Goal: Information Seeking & Learning: Learn about a topic

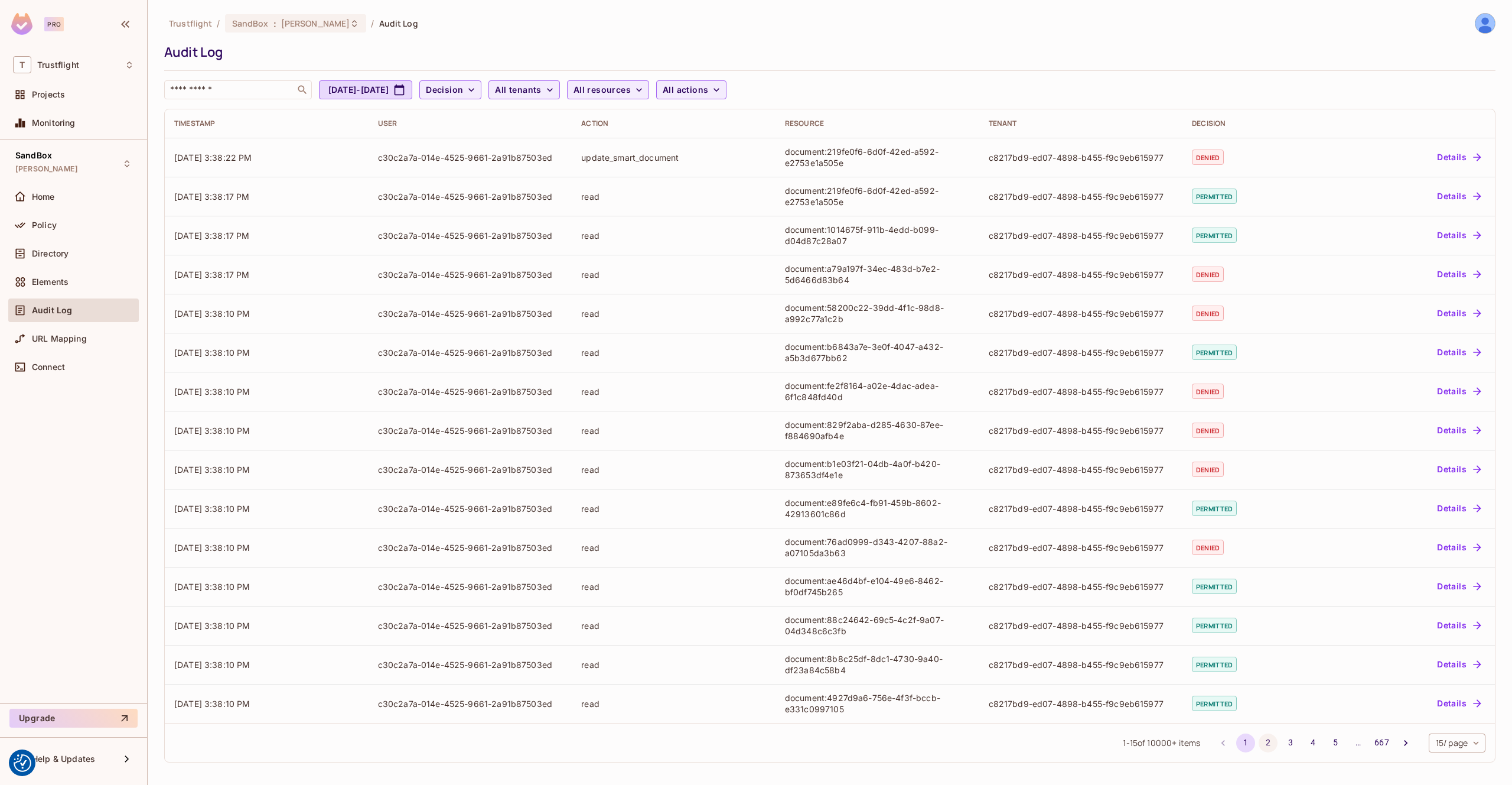
click at [1263, 740] on button "2" at bounding box center [1268, 743] width 19 height 19
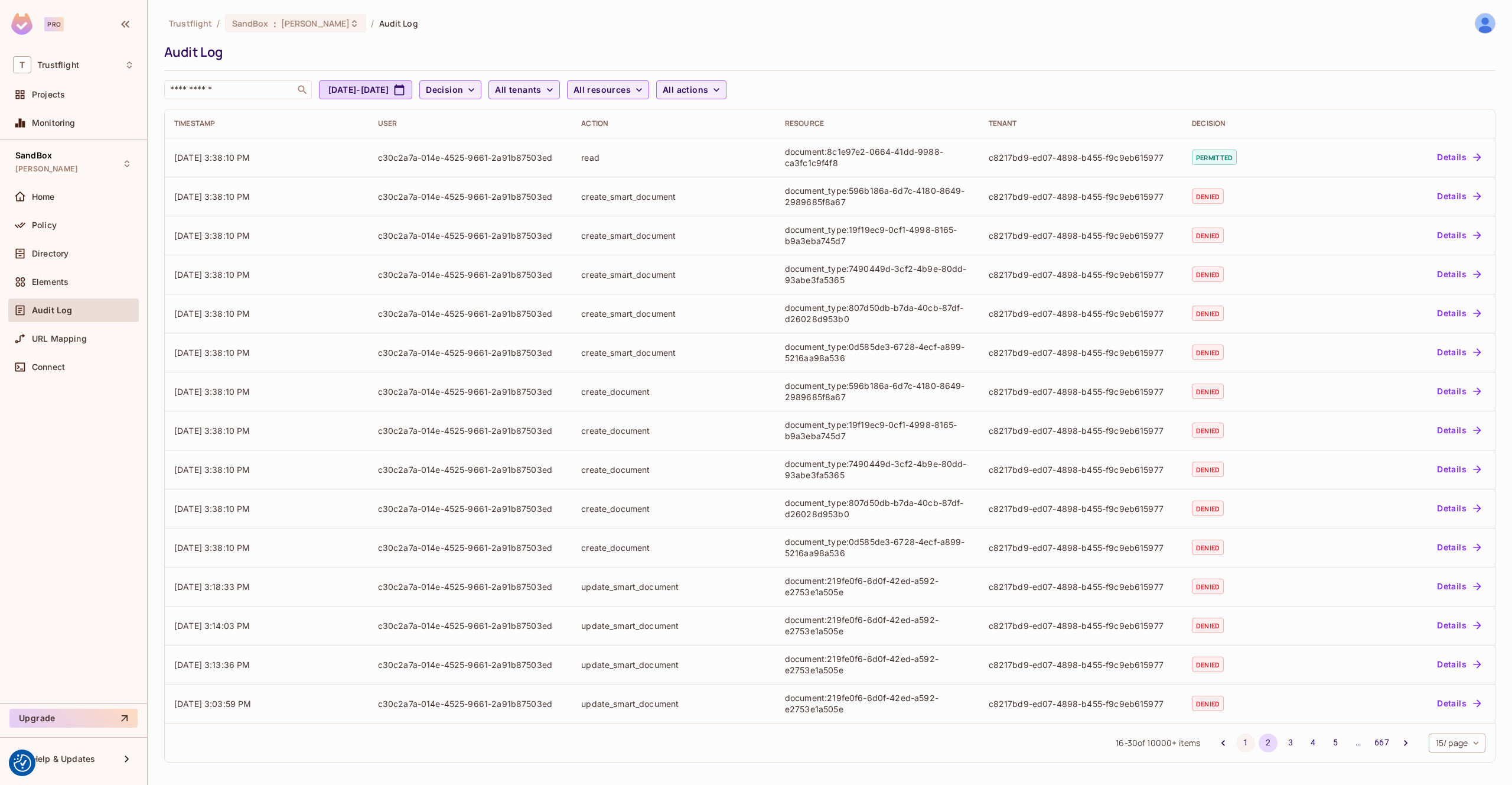
click at [1243, 744] on button "1" at bounding box center [1246, 743] width 19 height 19
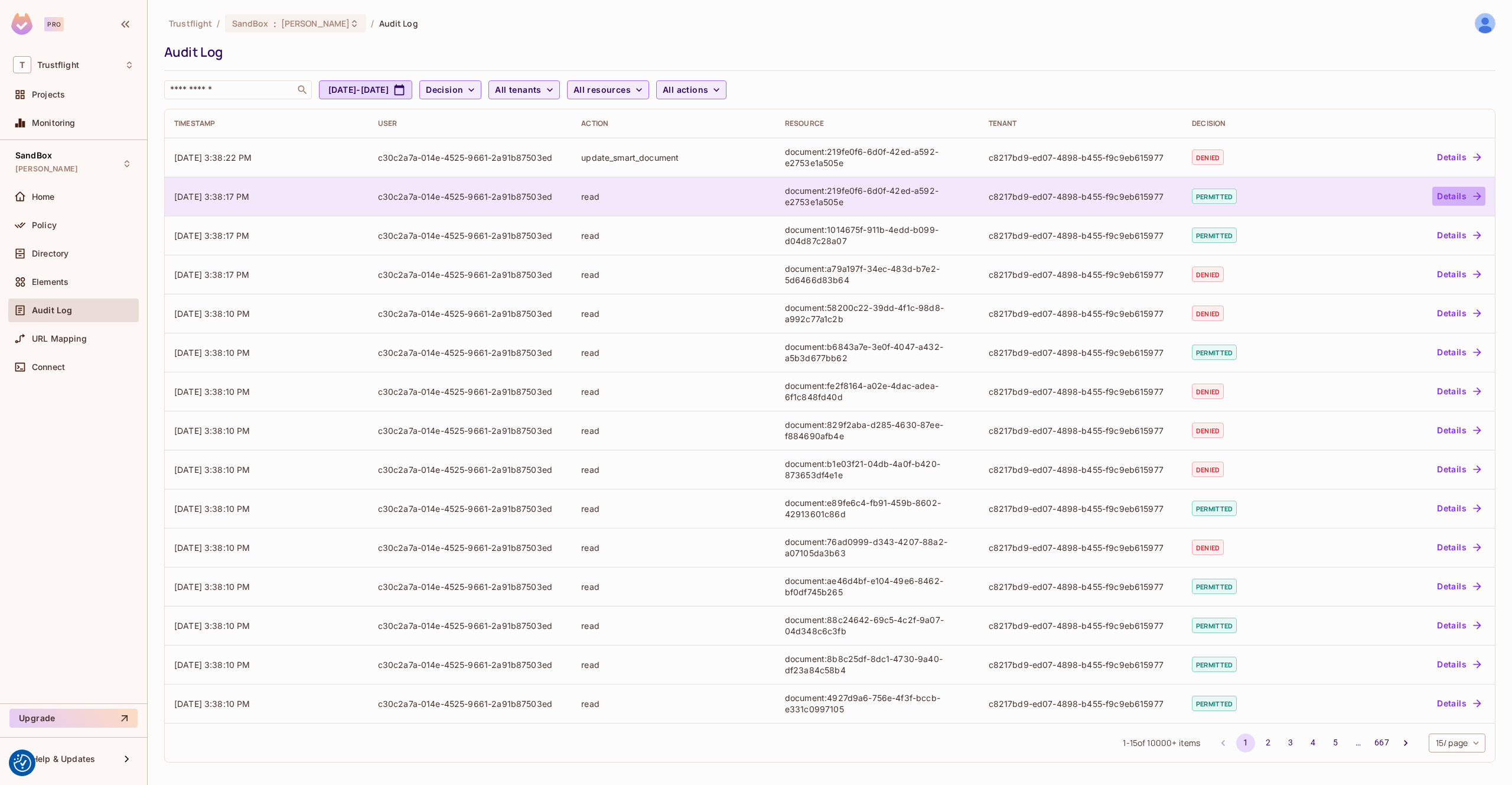
click at [1447, 193] on button "Details" at bounding box center [1459, 196] width 53 height 19
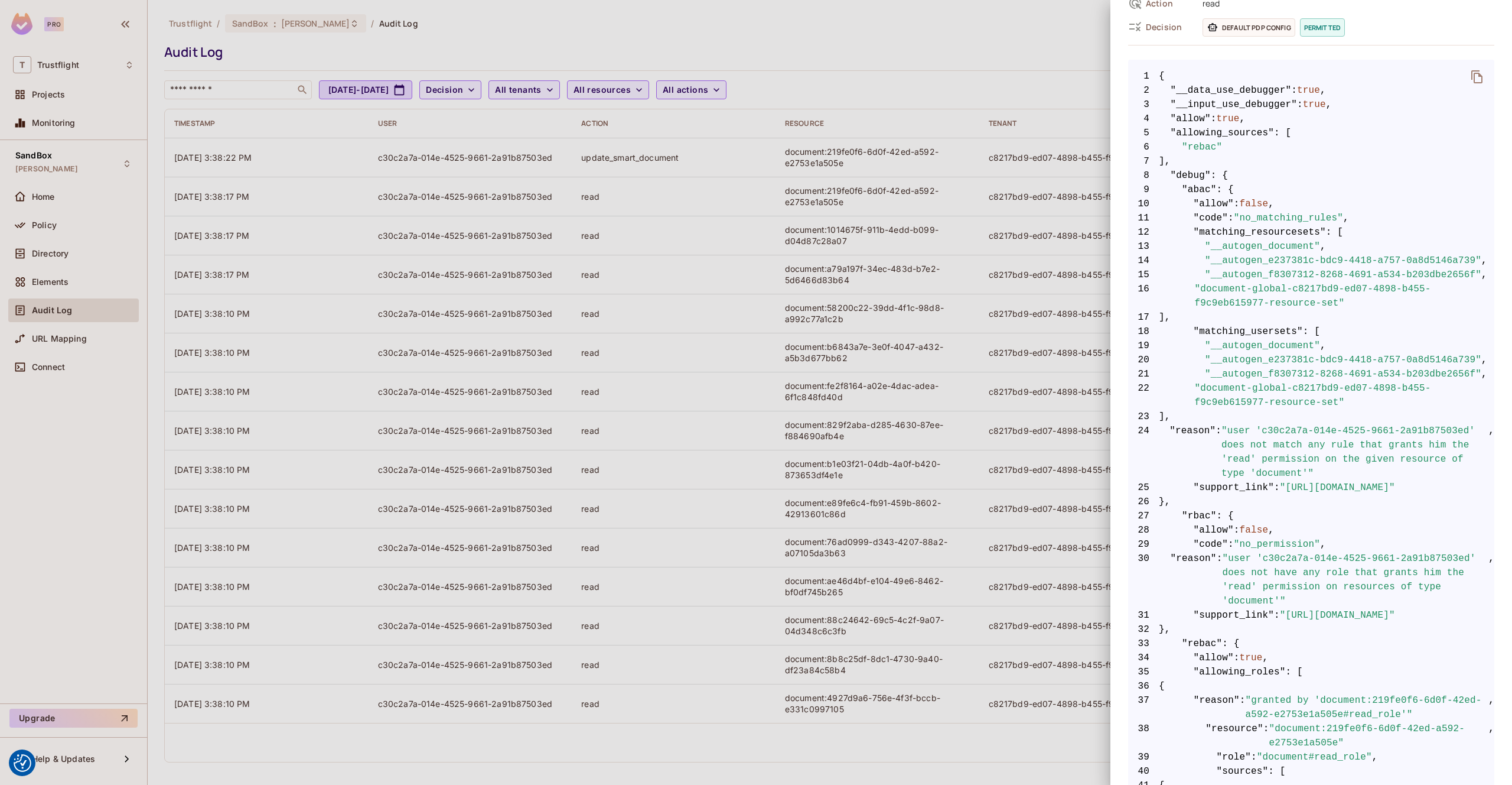
scroll to position [321, 0]
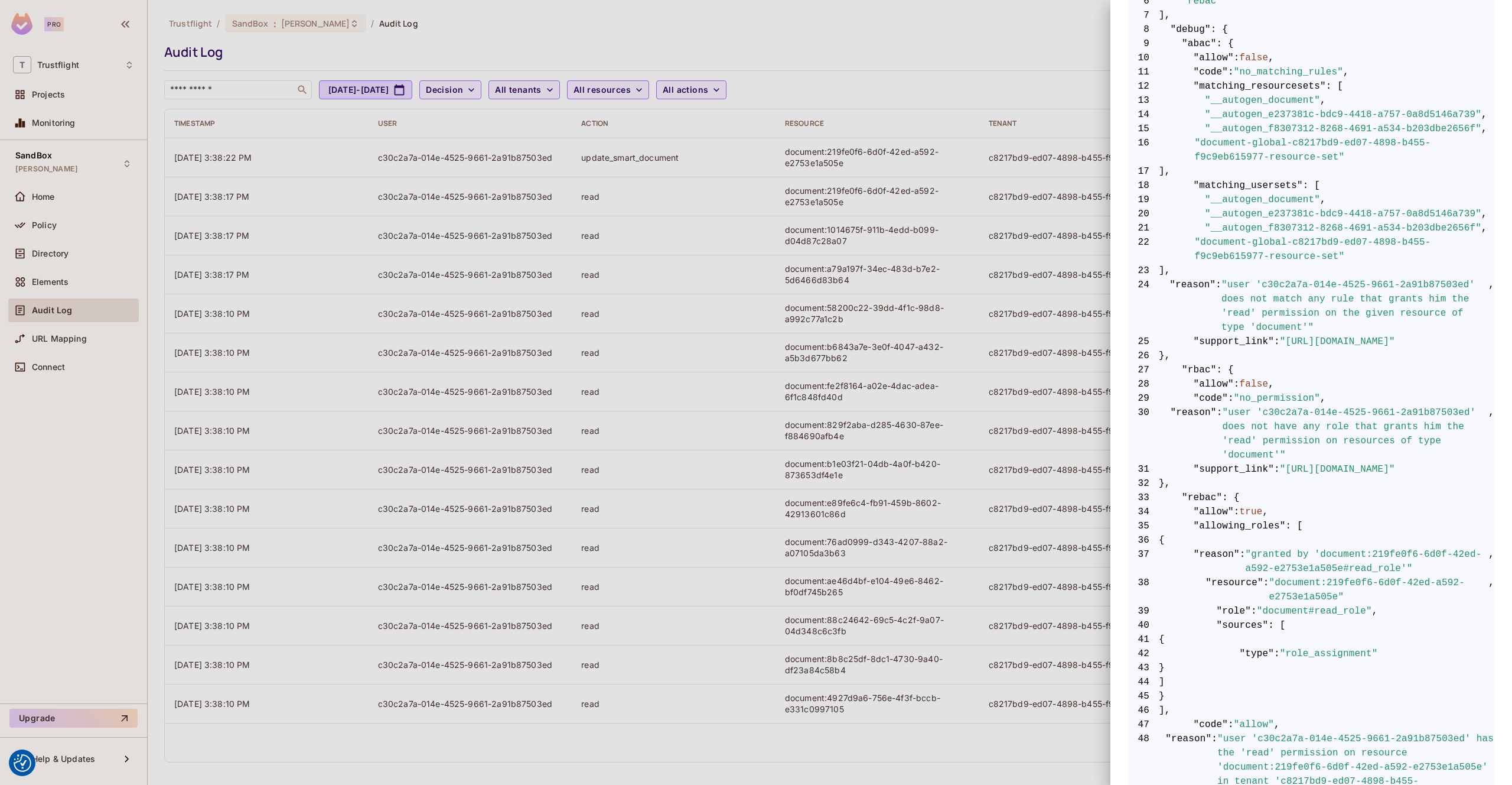
drag, startPoint x: 900, startPoint y: 274, endPoint x: 894, endPoint y: 266, distance: 10.0
click at [900, 274] on div at bounding box center [756, 392] width 1512 height 785
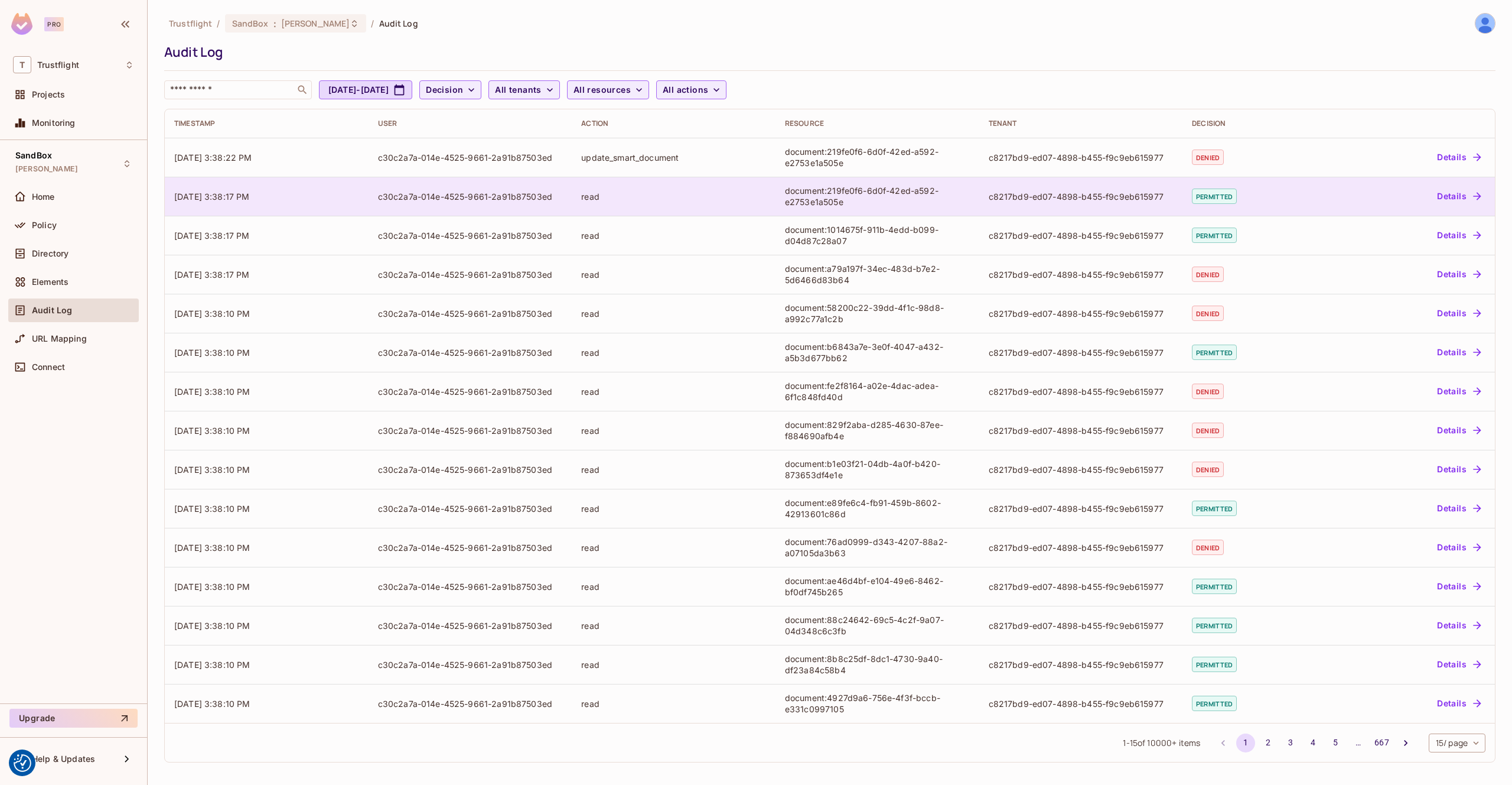
click at [1444, 195] on button "Details" at bounding box center [1459, 196] width 53 height 19
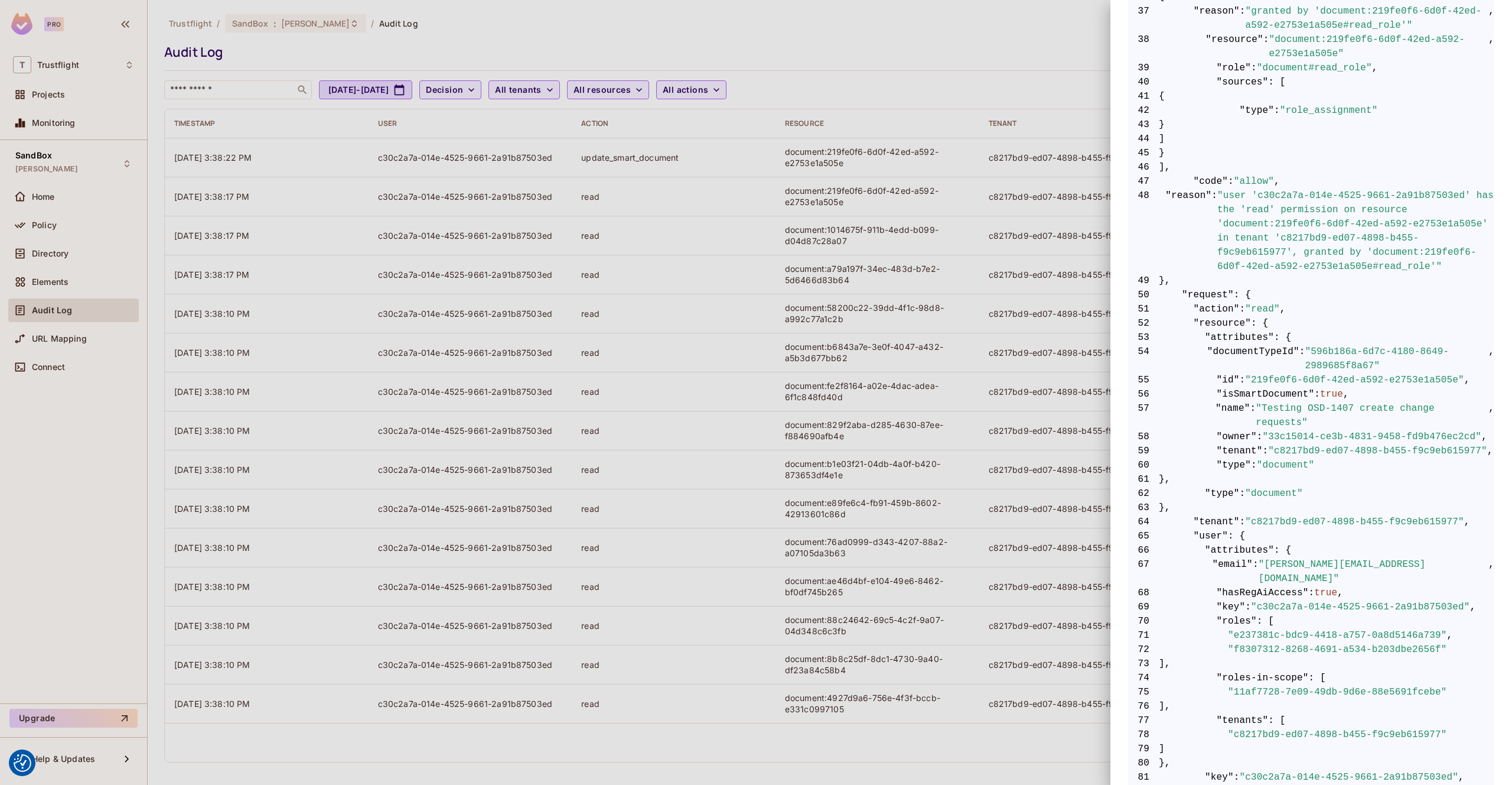
scroll to position [997, 0]
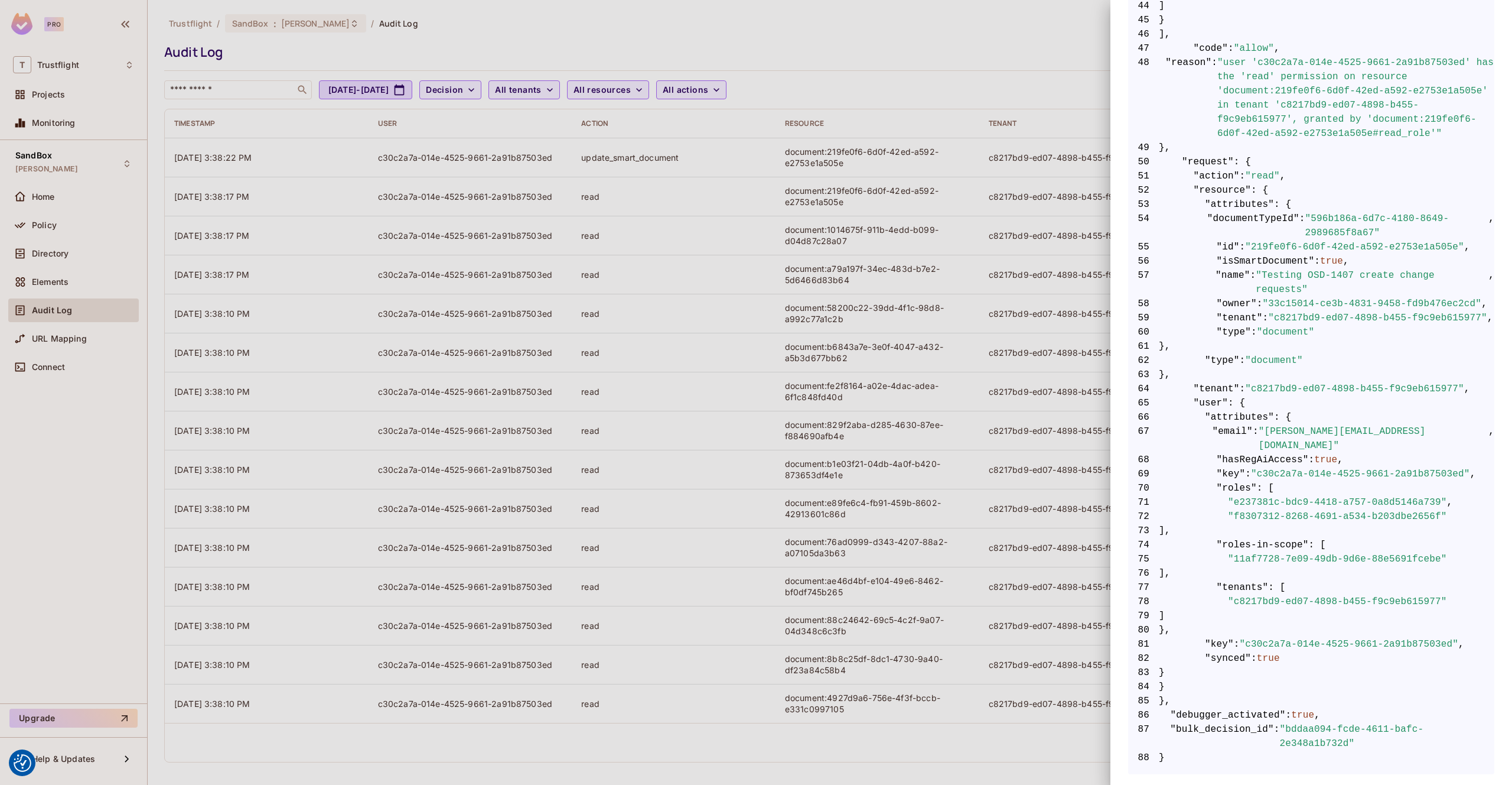
click at [1088, 344] on div at bounding box center [756, 392] width 1512 height 785
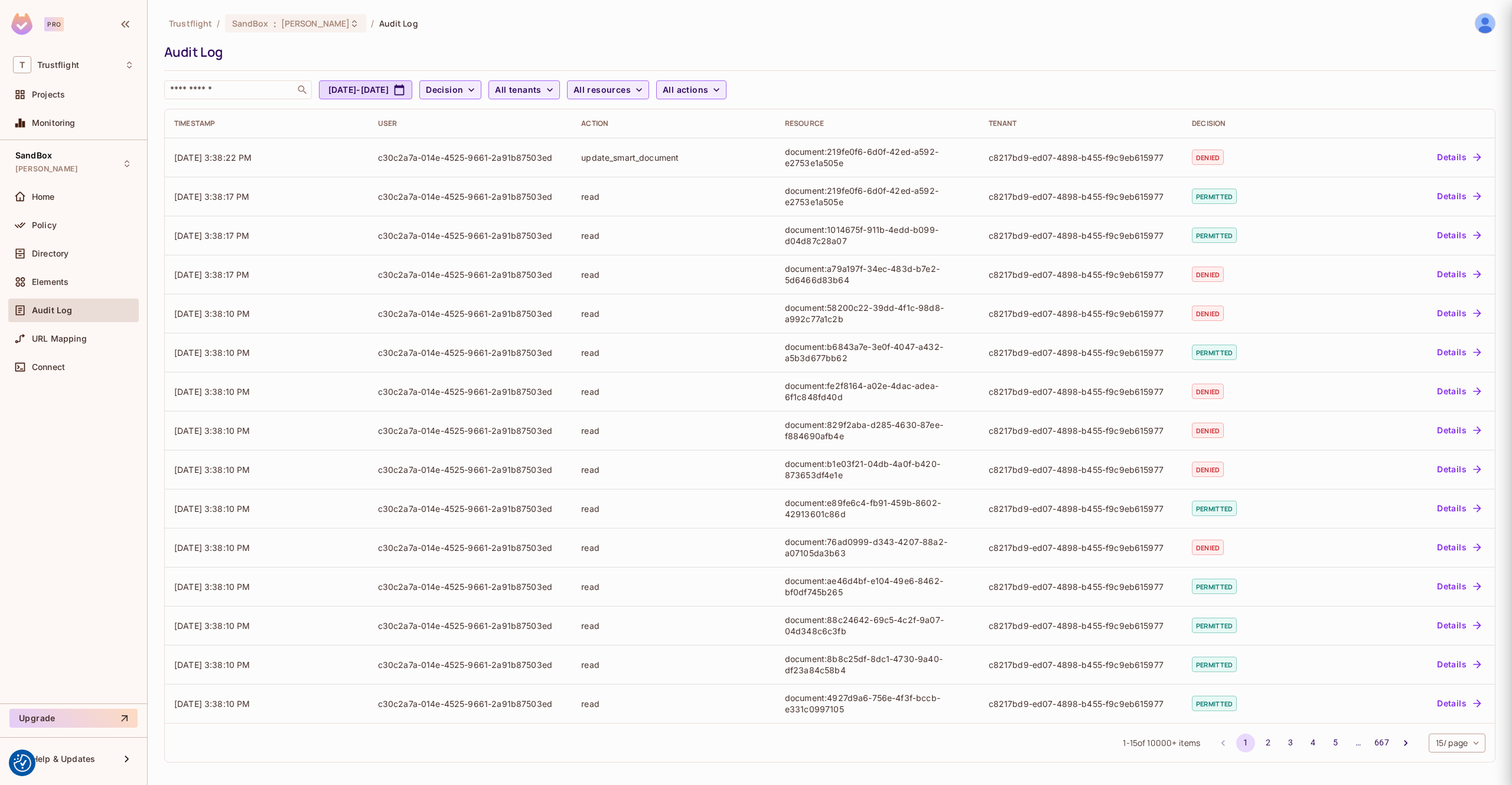
scroll to position [0, 0]
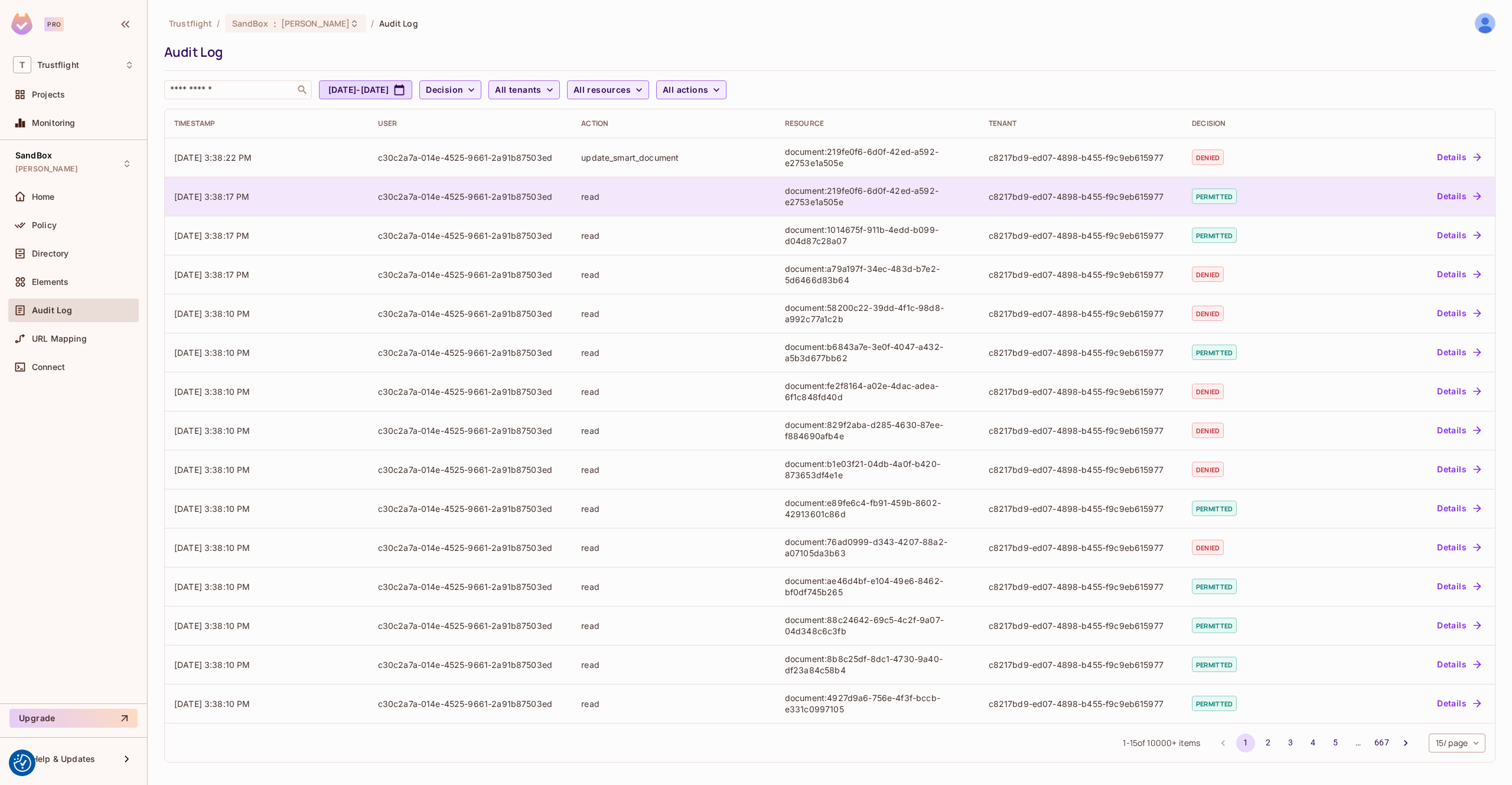
click at [1339, 190] on div "Details" at bounding box center [1412, 196] width 146 height 19
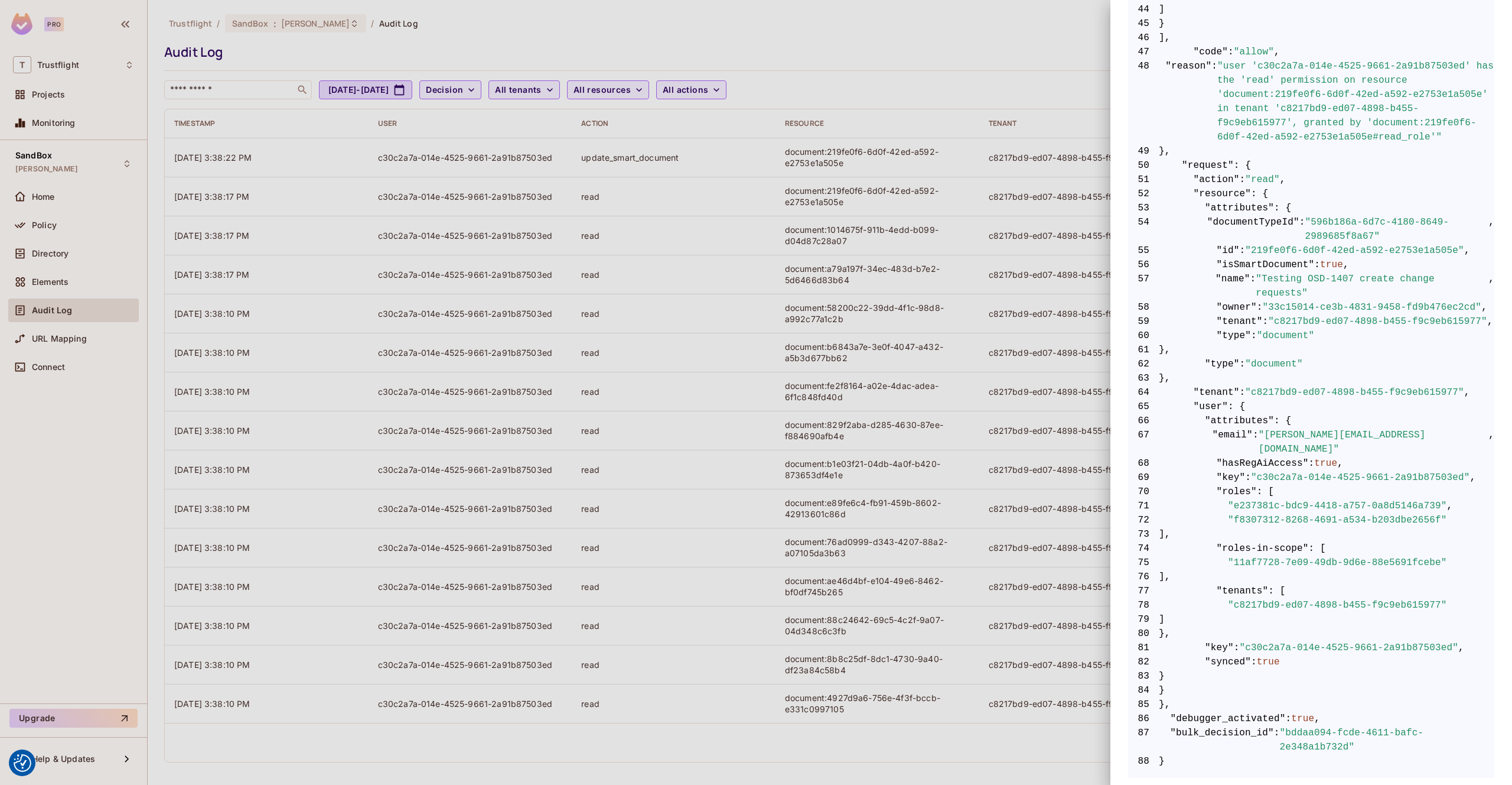
scroll to position [997, 0]
click at [993, 325] on div at bounding box center [756, 392] width 1512 height 785
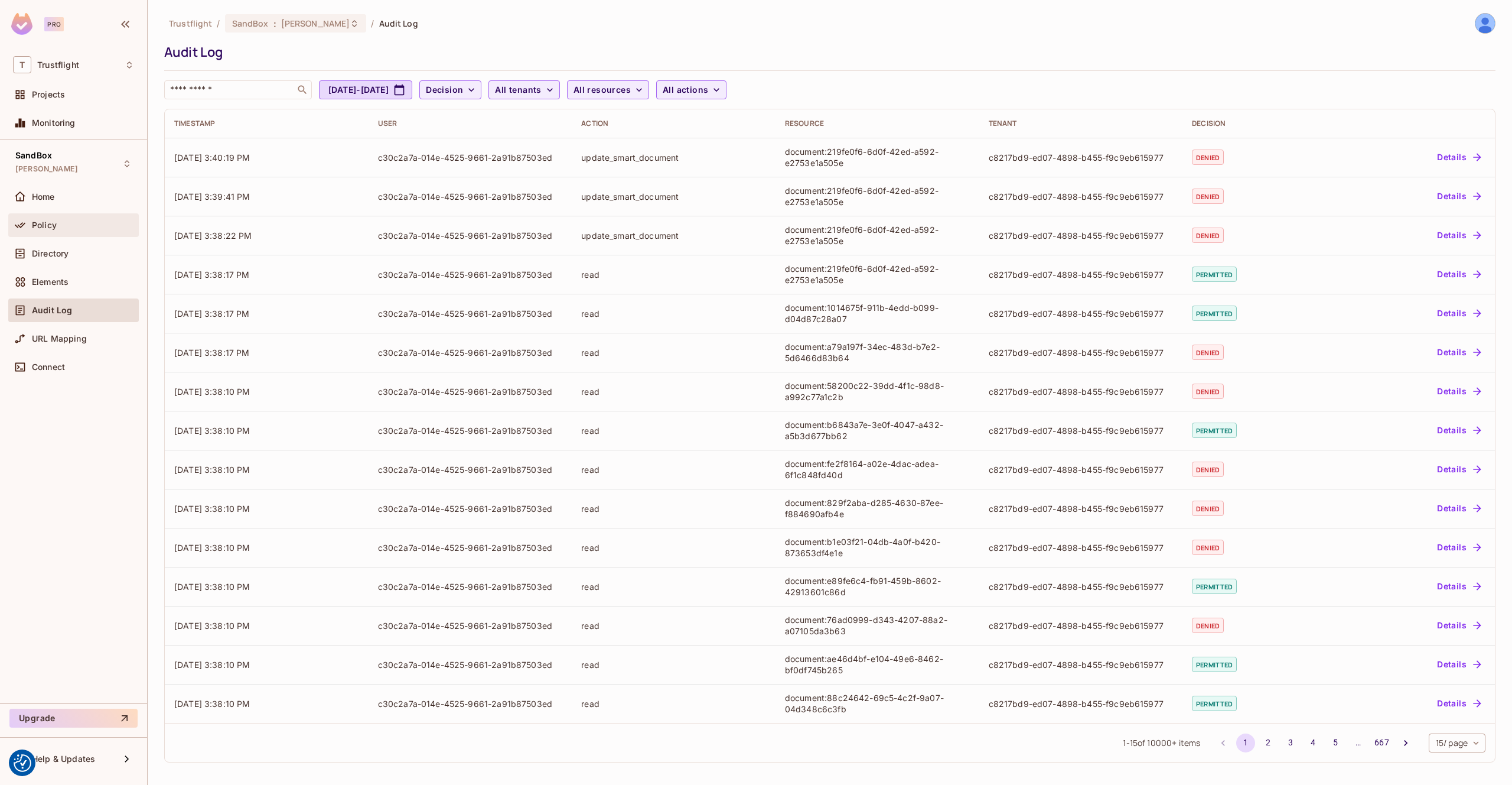
click at [58, 227] on div "Policy" at bounding box center [83, 225] width 102 height 9
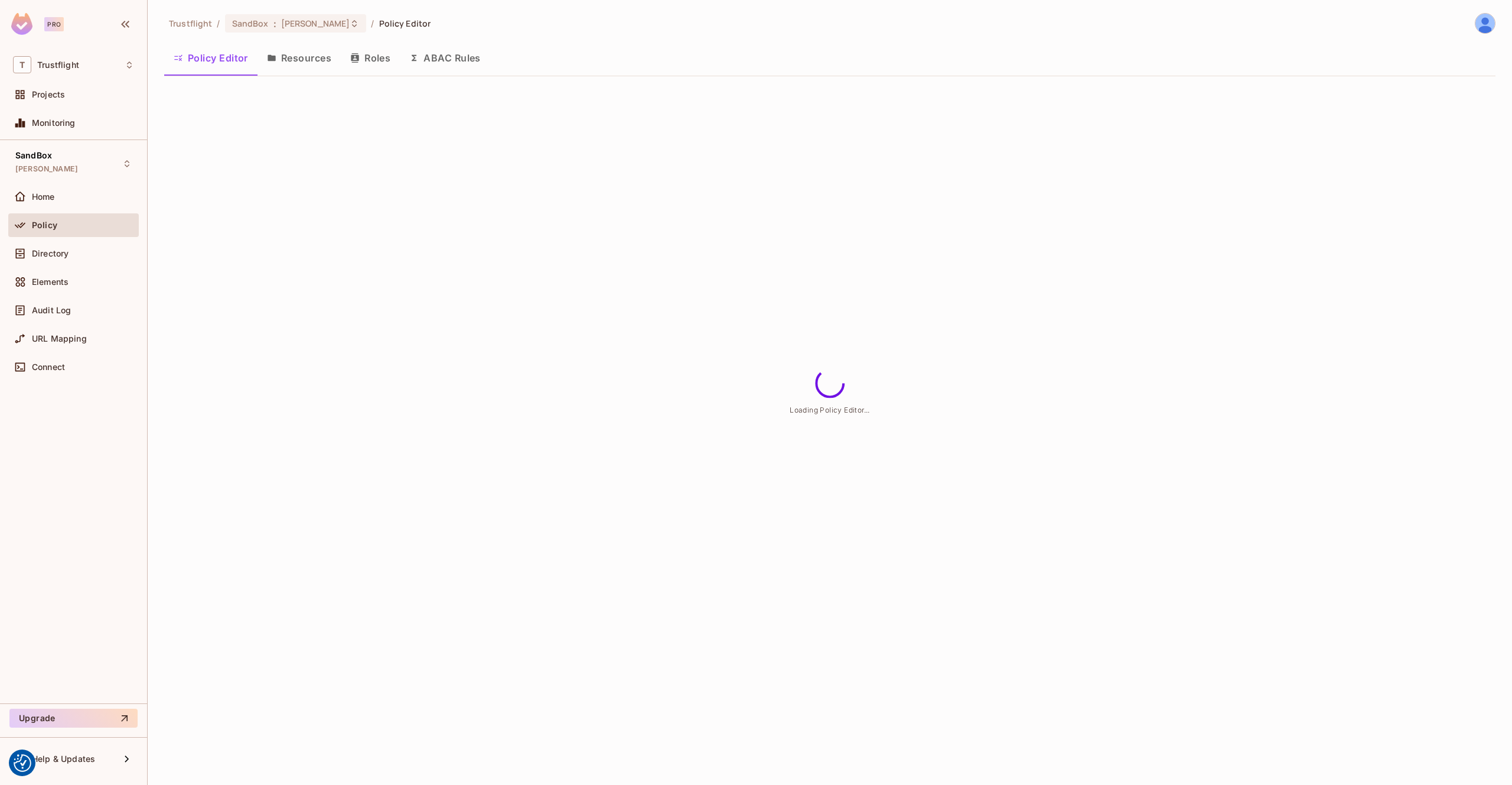
click at [461, 57] on button "ABAC Rules" at bounding box center [445, 58] width 90 height 30
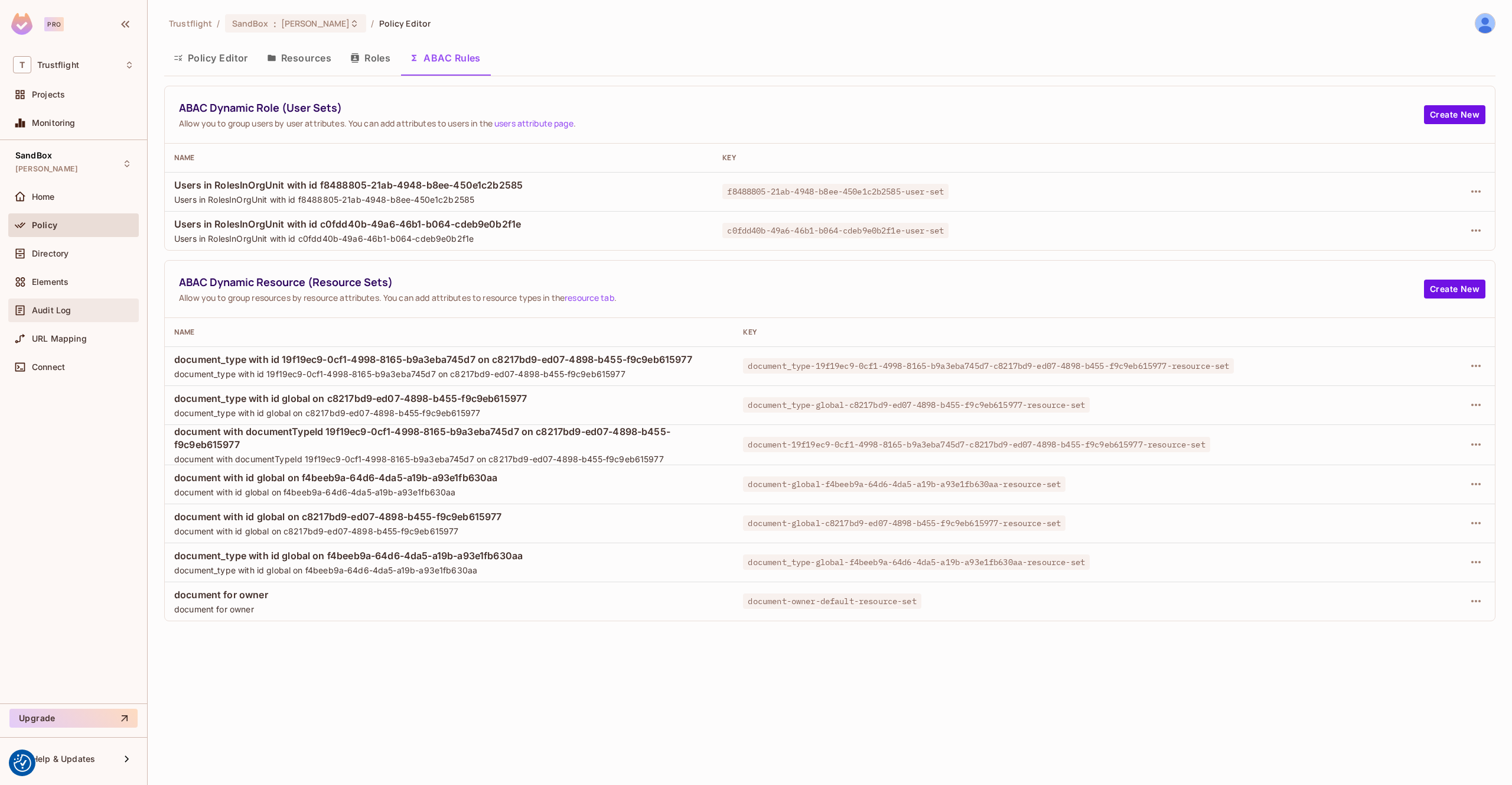
click at [77, 303] on div "Audit Log" at bounding box center [73, 310] width 121 height 14
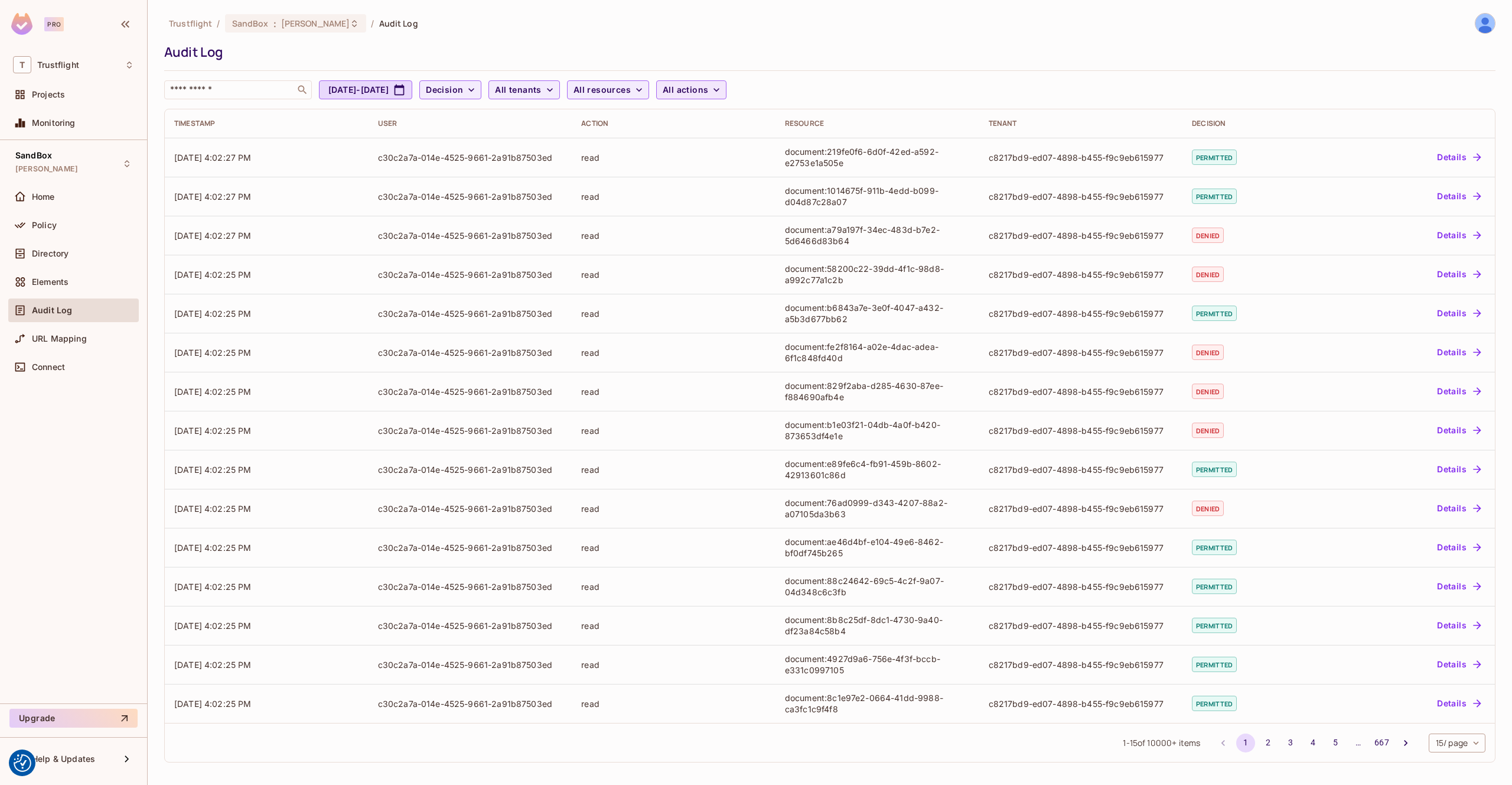
drag, startPoint x: 809, startPoint y: 92, endPoint x: 761, endPoint y: 90, distance: 48.0
click at [808, 92] on div "​ Aug 23, 2025 - Sep 23, 2025 Decision All tenants All resources All actions" at bounding box center [827, 90] width 1326 height 19
click at [708, 90] on span "All actions" at bounding box center [685, 90] width 45 height 15
click at [763, 205] on span "read_change_request" at bounding box center [778, 209] width 111 height 11
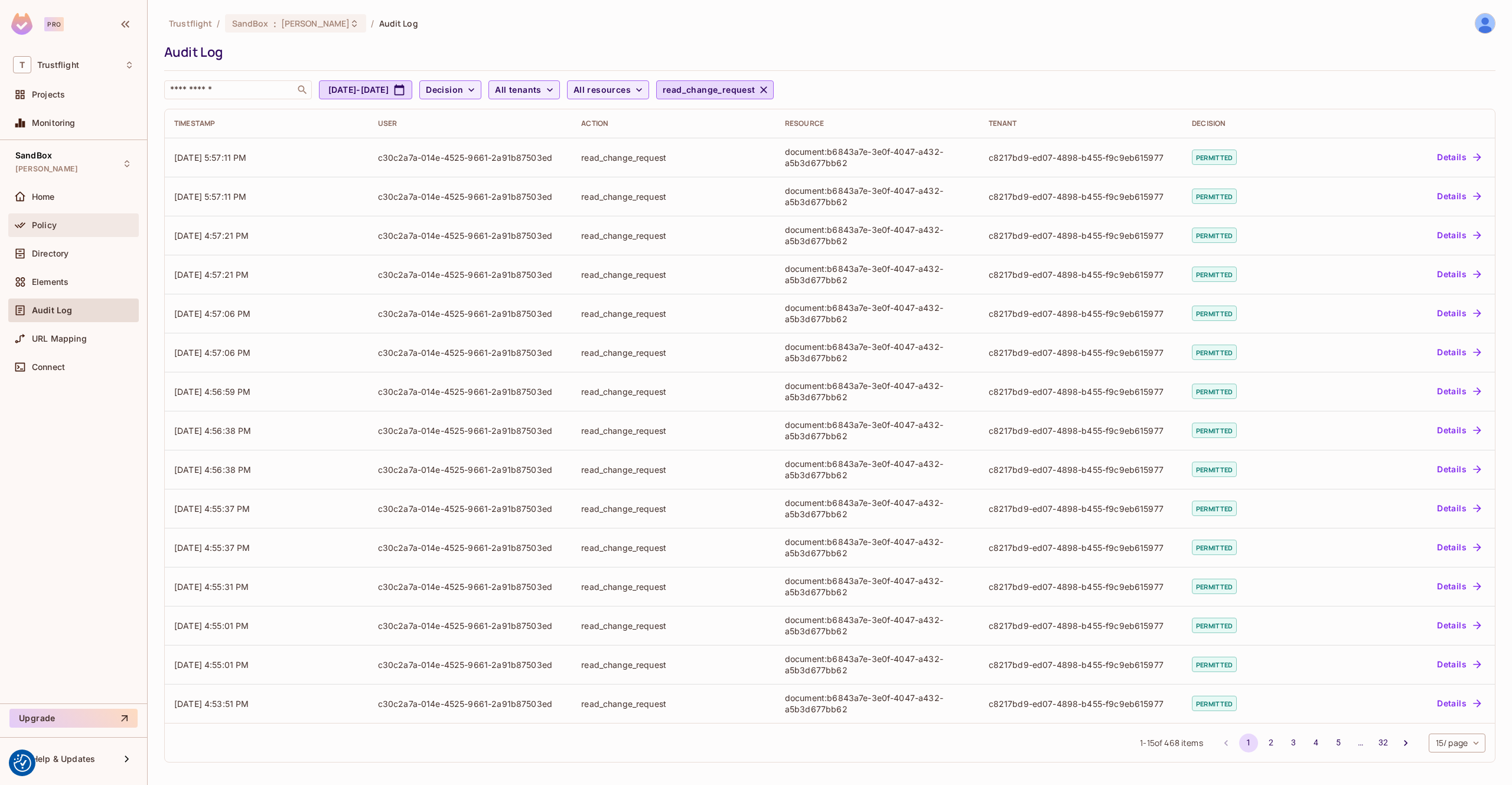
click at [75, 228] on div "Policy" at bounding box center [83, 225] width 102 height 9
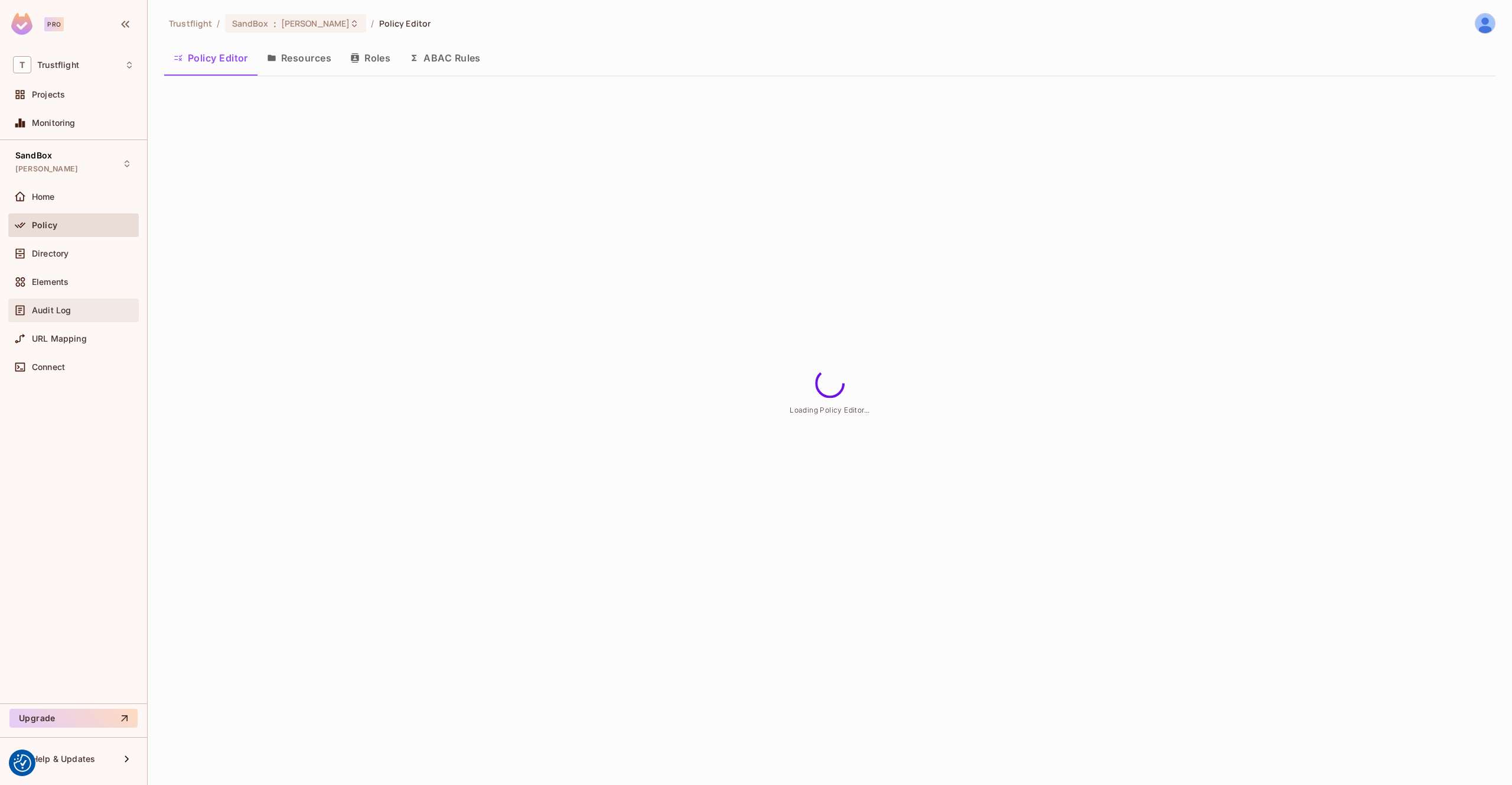
click at [85, 308] on div "Audit Log" at bounding box center [83, 310] width 102 height 9
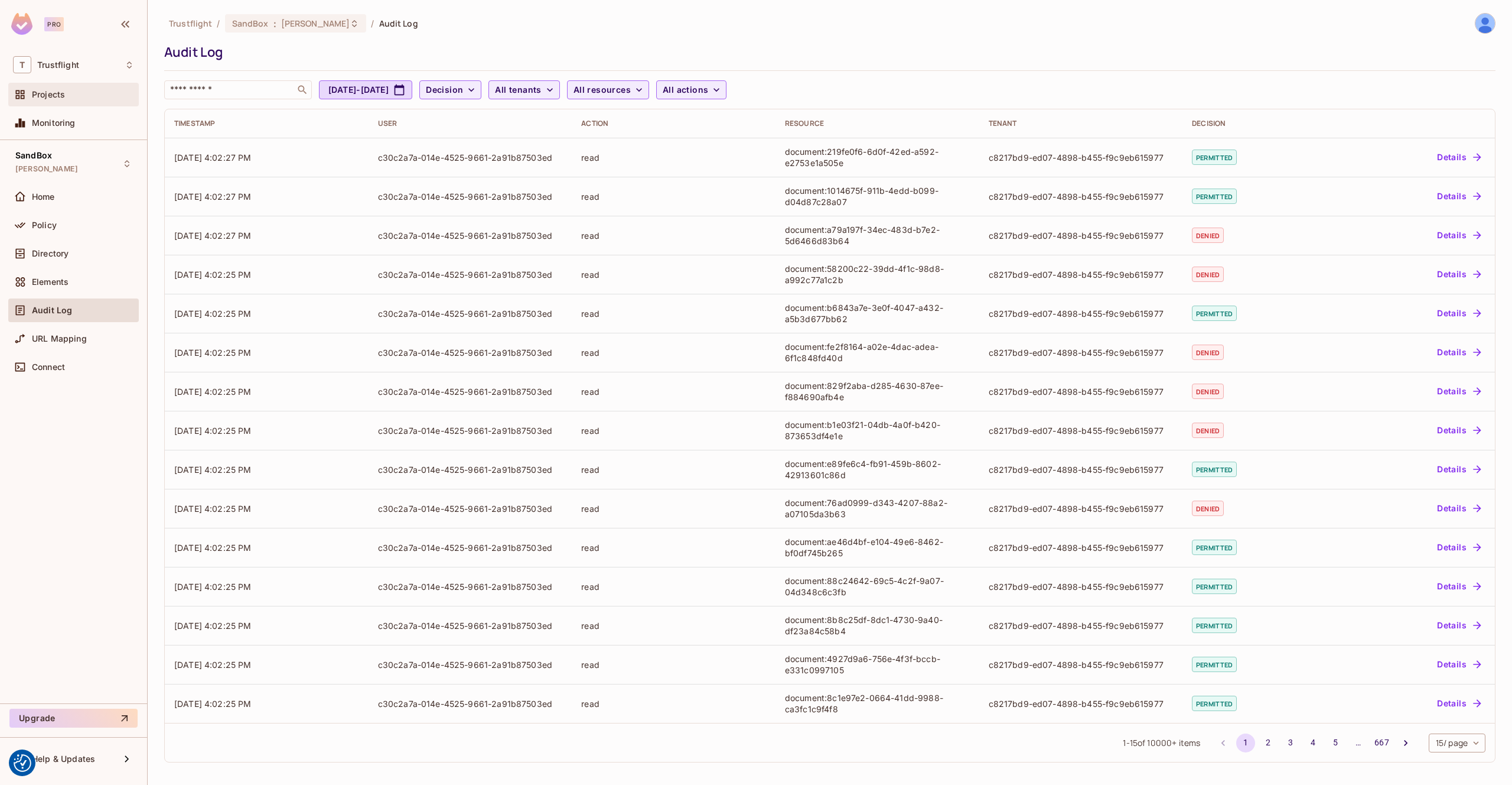
click at [88, 97] on div "Projects" at bounding box center [83, 94] width 102 height 9
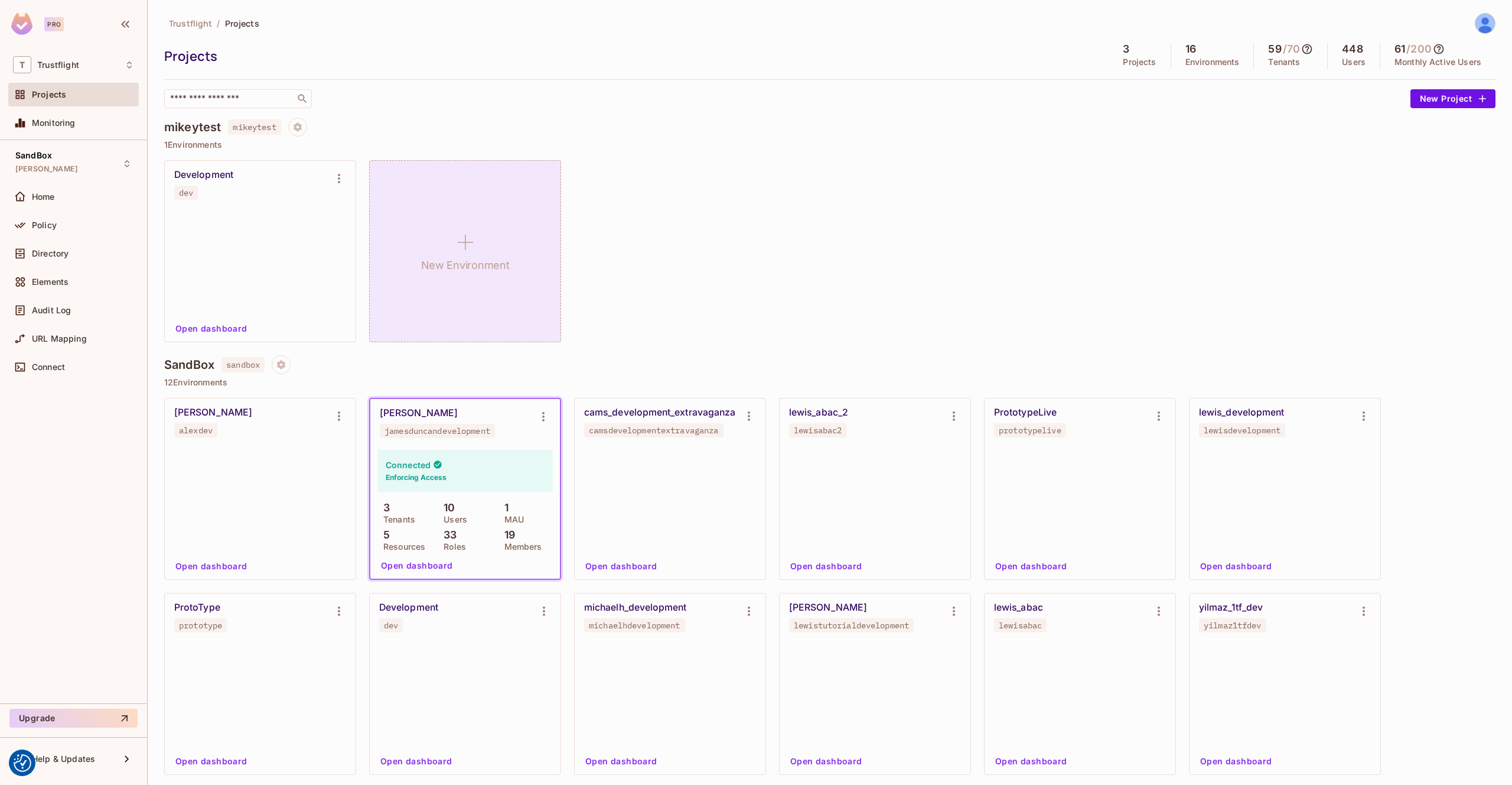
scroll to position [225, 0]
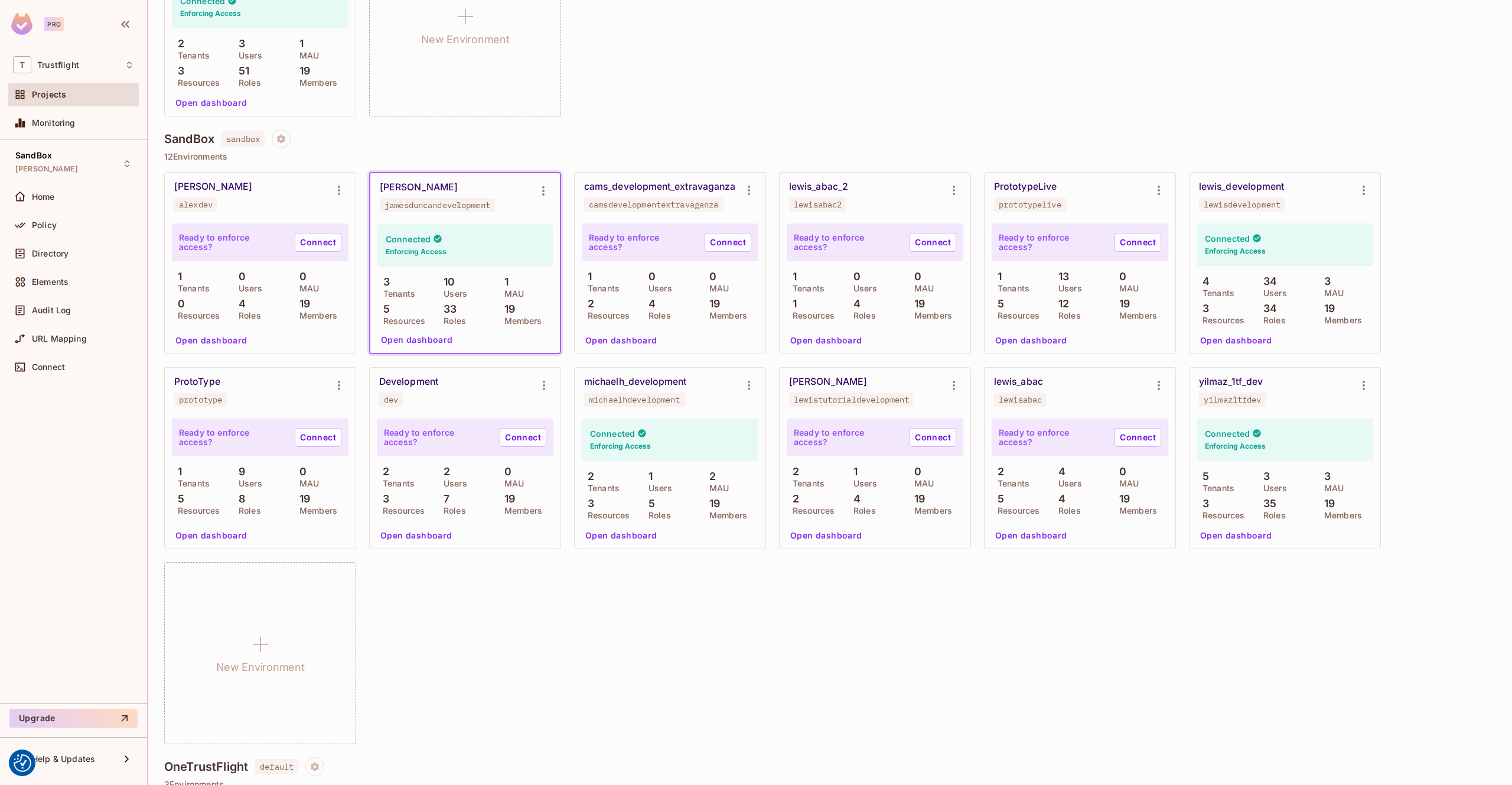
click at [427, 337] on button "Open dashboard" at bounding box center [417, 340] width 82 height 19
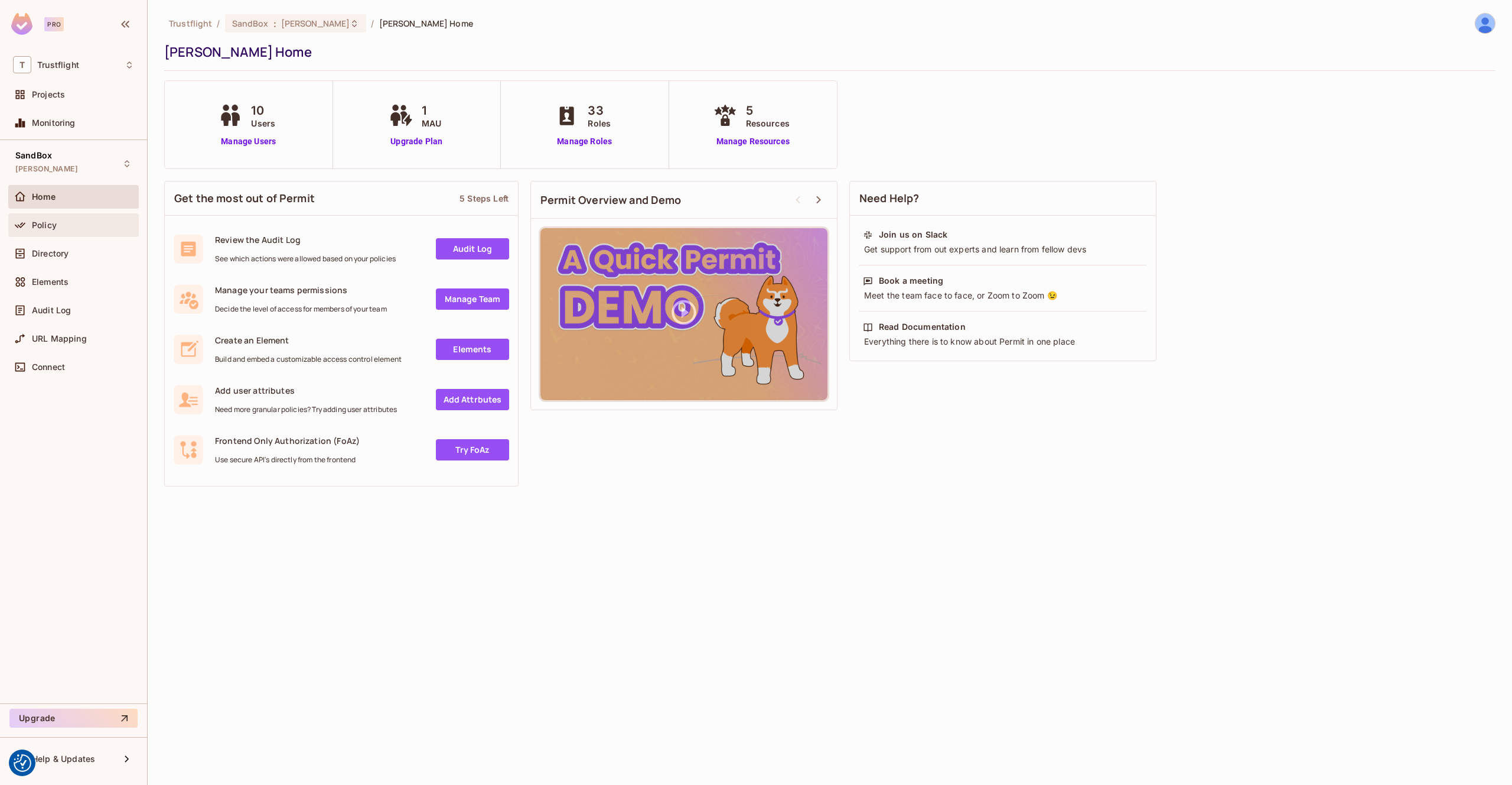
click at [72, 223] on div "Policy" at bounding box center [83, 225] width 102 height 9
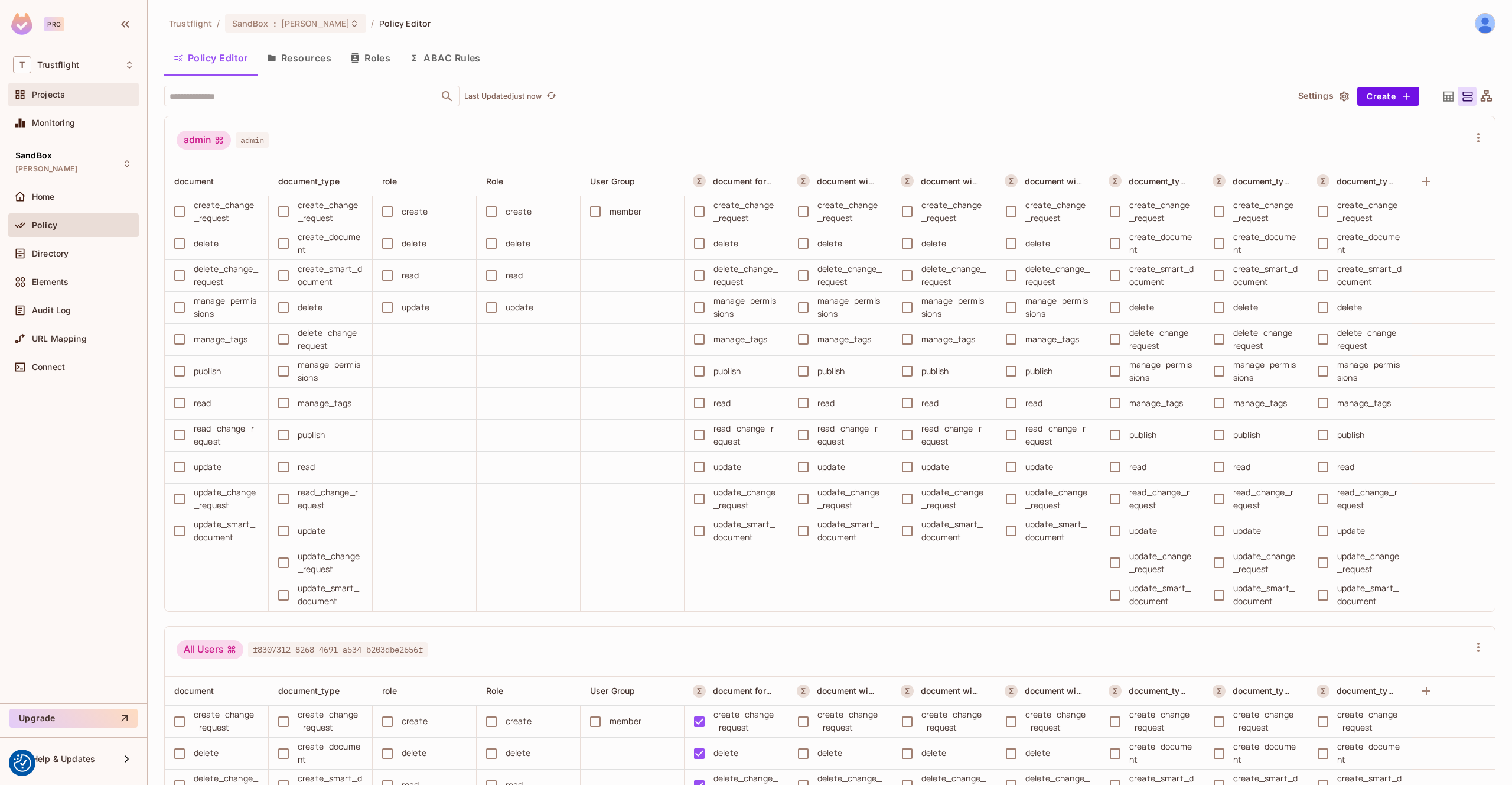
click at [71, 92] on div "Projects" at bounding box center [83, 94] width 102 height 9
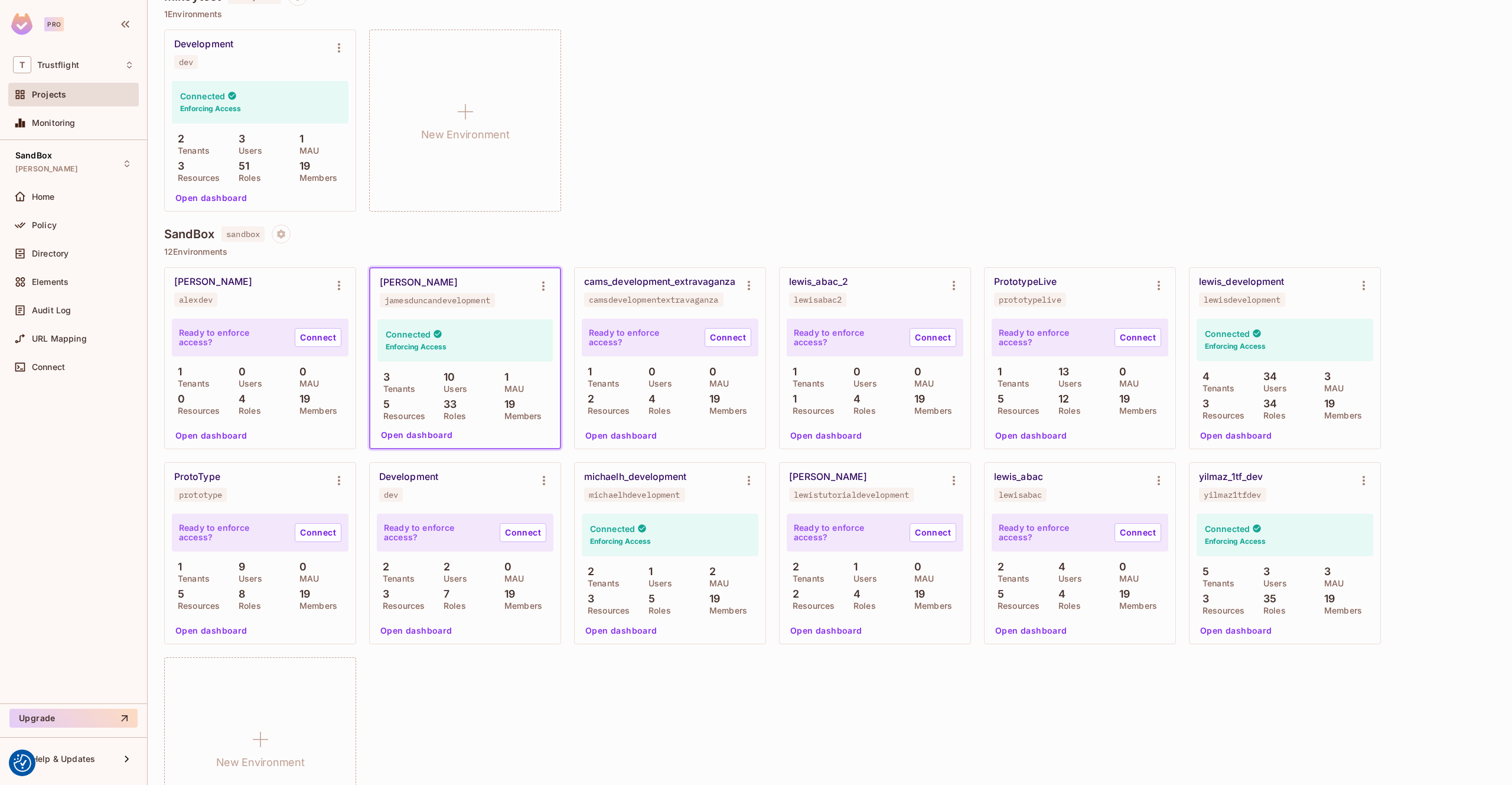
scroll to position [136, 0]
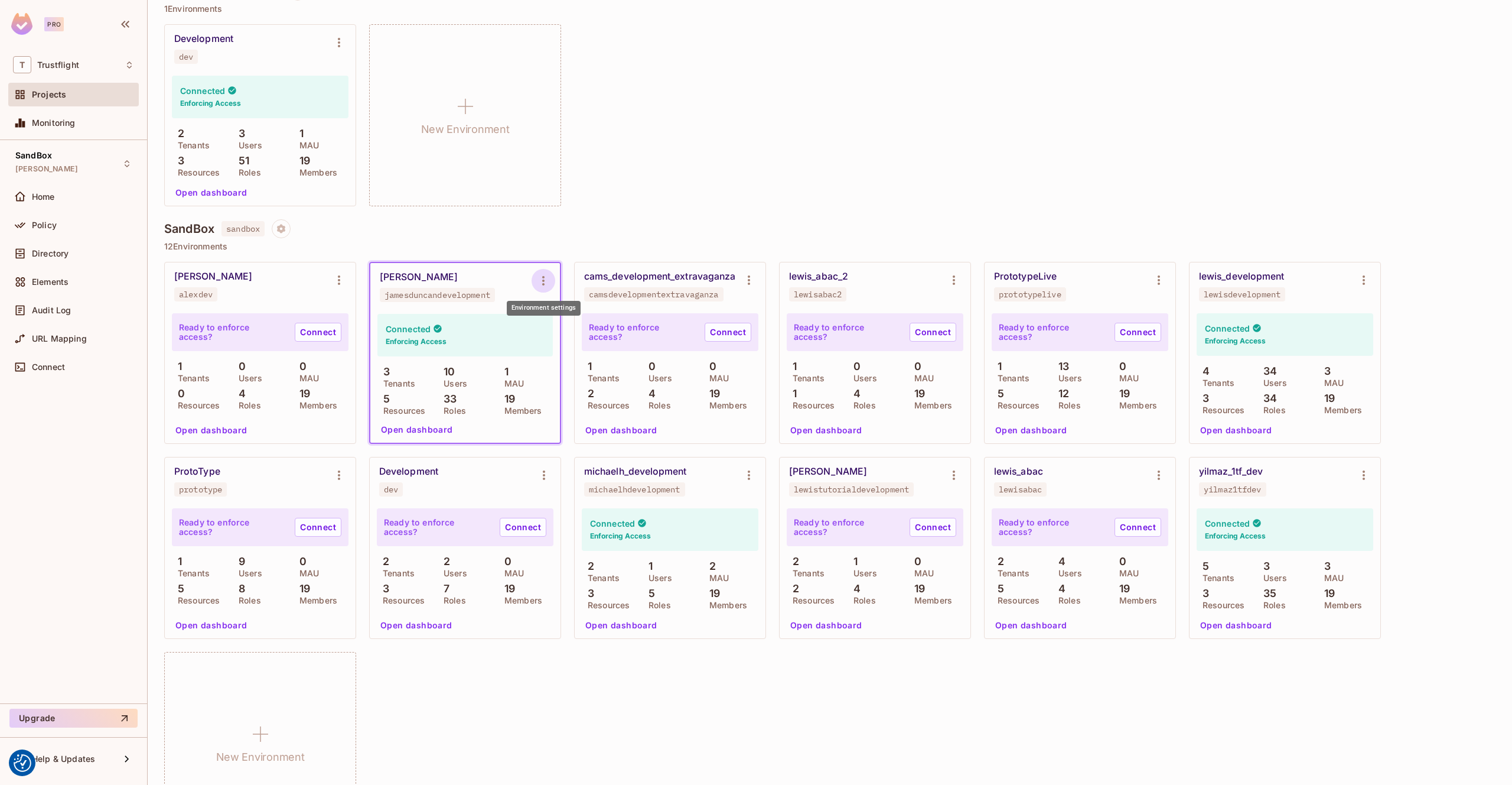
click at [550, 272] on button "Environment settings" at bounding box center [544, 281] width 24 height 24
click at [598, 332] on div "Copy API Key" at bounding box center [604, 330] width 55 height 12
click at [456, 320] on div "Connected Enforcing Access" at bounding box center [464, 335] width 175 height 43
click at [483, 325] on div "Connected Enforcing Access" at bounding box center [464, 335] width 175 height 43
click at [432, 428] on button "Open dashboard" at bounding box center [417, 430] width 82 height 19
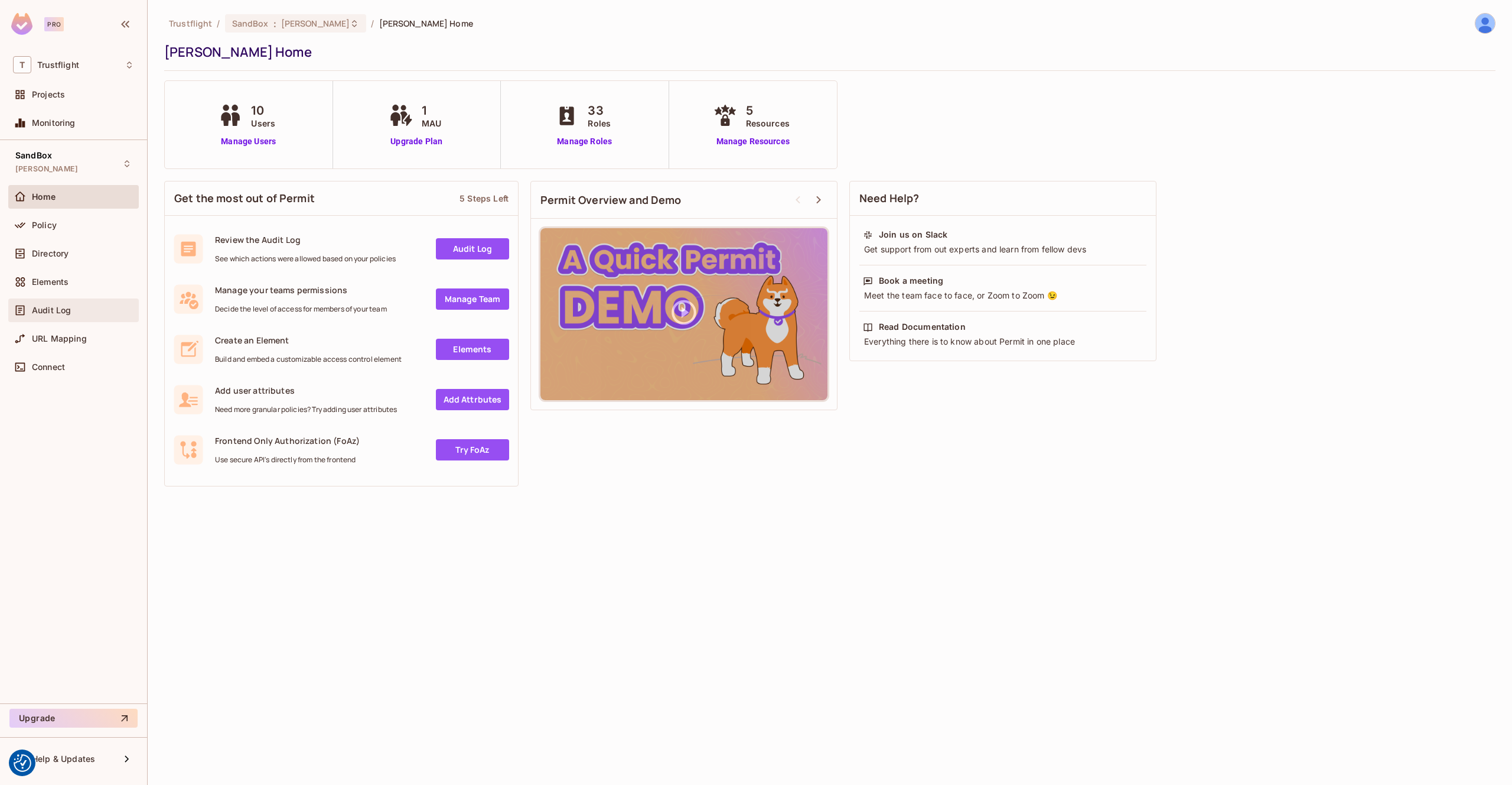
click at [65, 310] on span "Audit Log" at bounding box center [51, 310] width 39 height 9
